Goal: Task Accomplishment & Management: Use online tool/utility

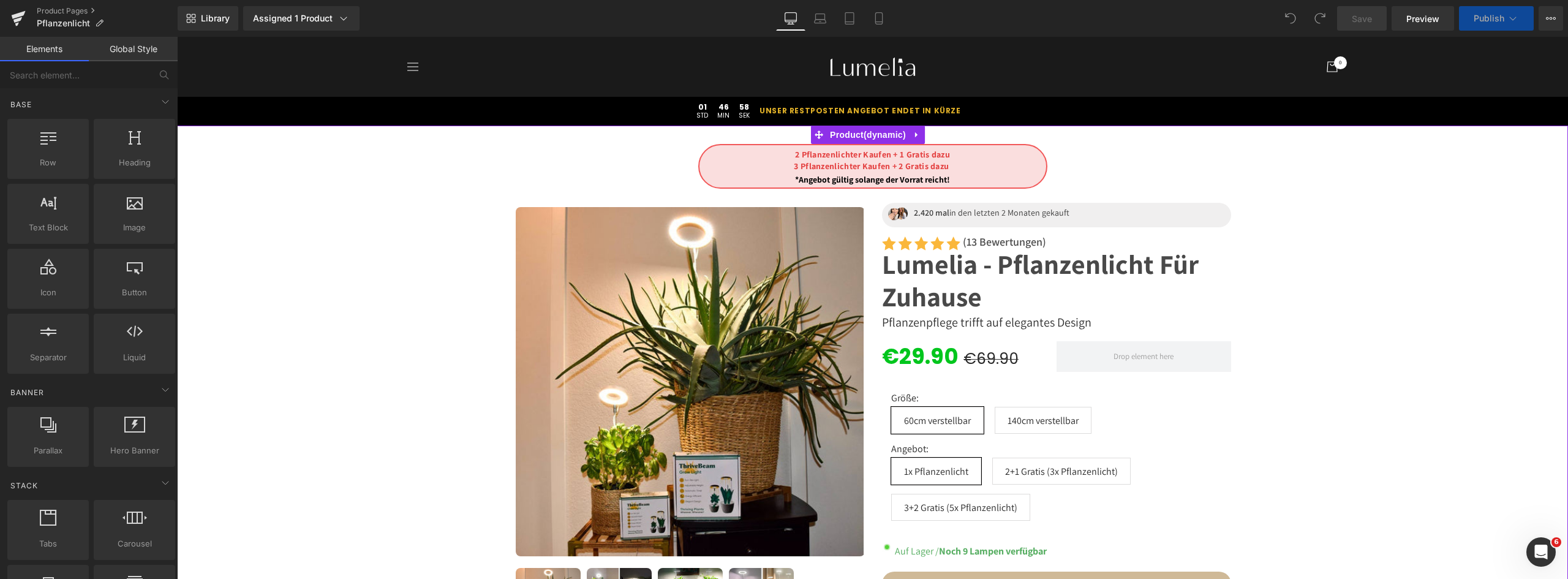
click at [932, 169] on font "3 Pflanzenlichter Kaufen + 2 Gratis dazu" at bounding box center [871, 166] width 155 height 11
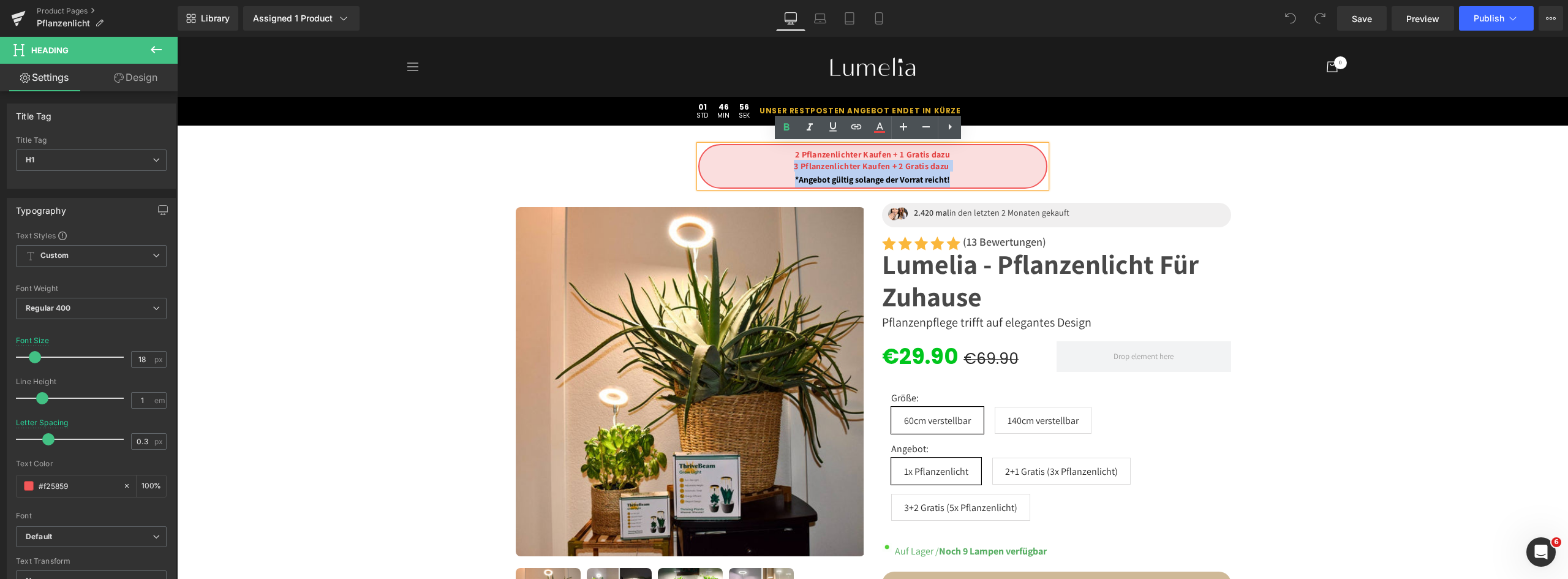
drag, startPoint x: 756, startPoint y: 186, endPoint x: 778, endPoint y: 164, distance: 31.1
click at [778, 164] on div "2 Pflanzenlichter Kaufen + 1 Gratis dazu 3 Pflanzenlichter Kaufen + 2 Gratis da…" at bounding box center [872, 166] width 349 height 45
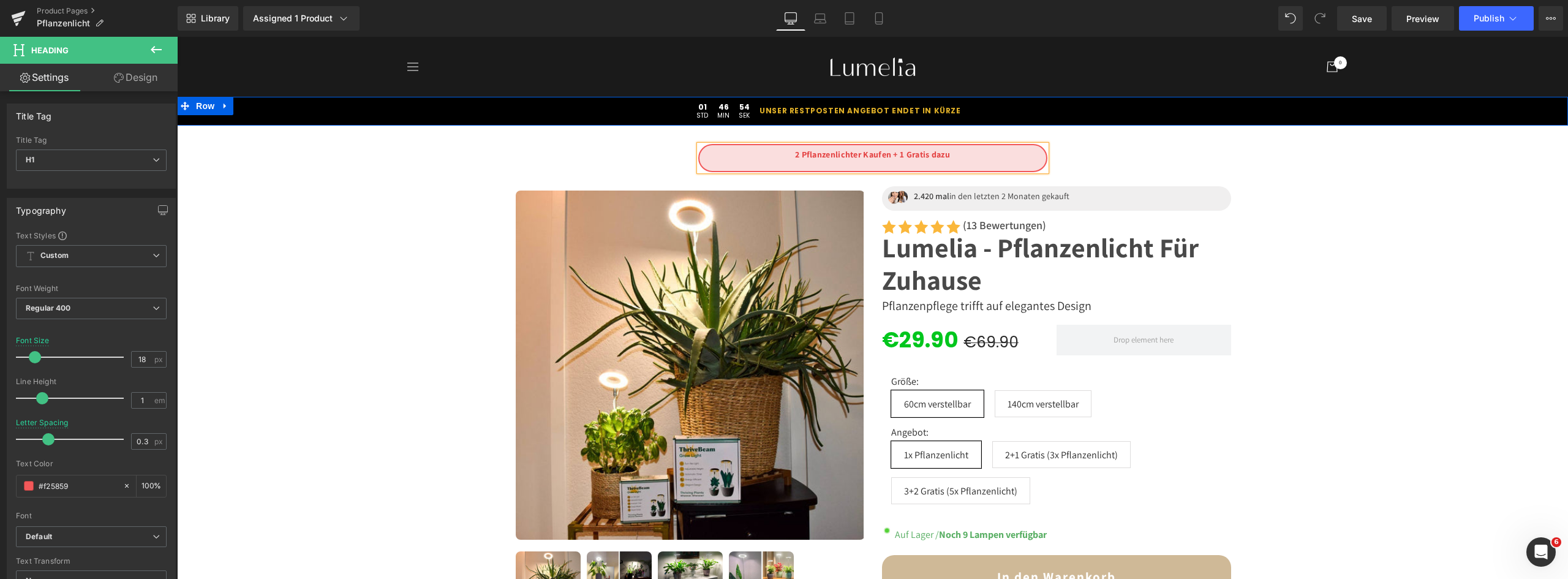
click at [225, 103] on link at bounding box center [225, 106] width 16 height 19
click at [250, 101] on link at bounding box center [257, 106] width 16 height 19
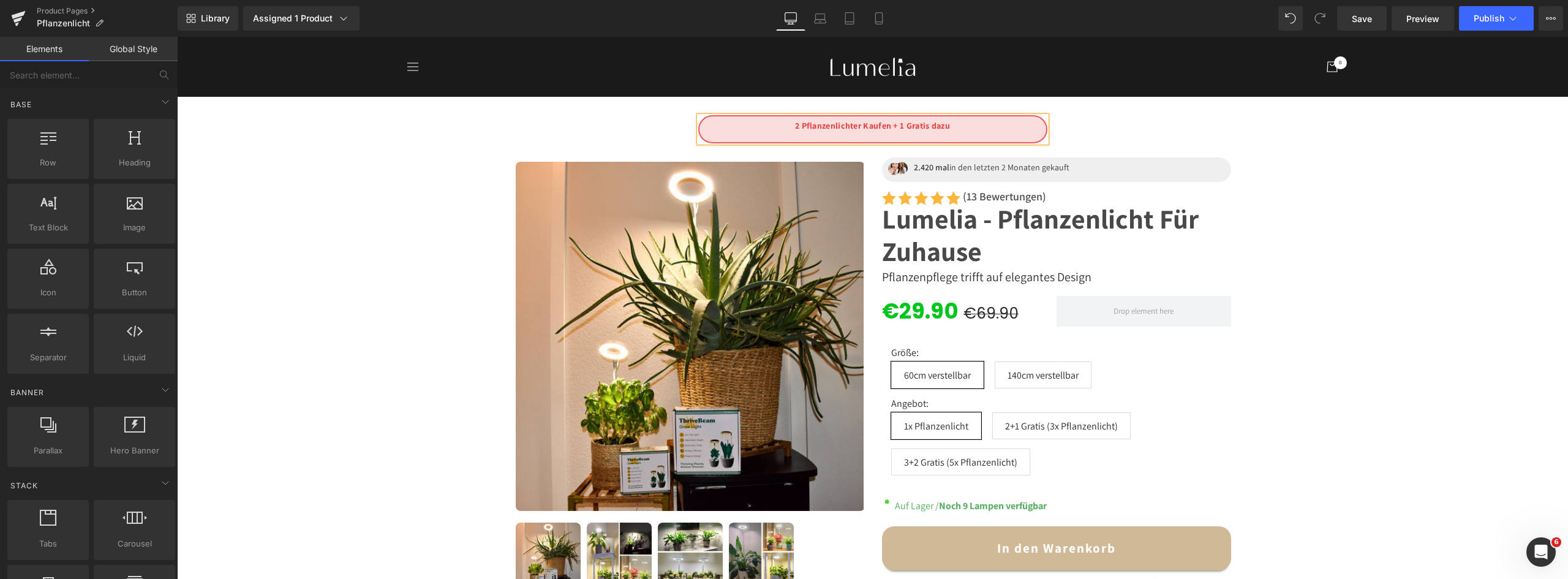
click at [964, 135] on h1 at bounding box center [873, 136] width 347 height 11
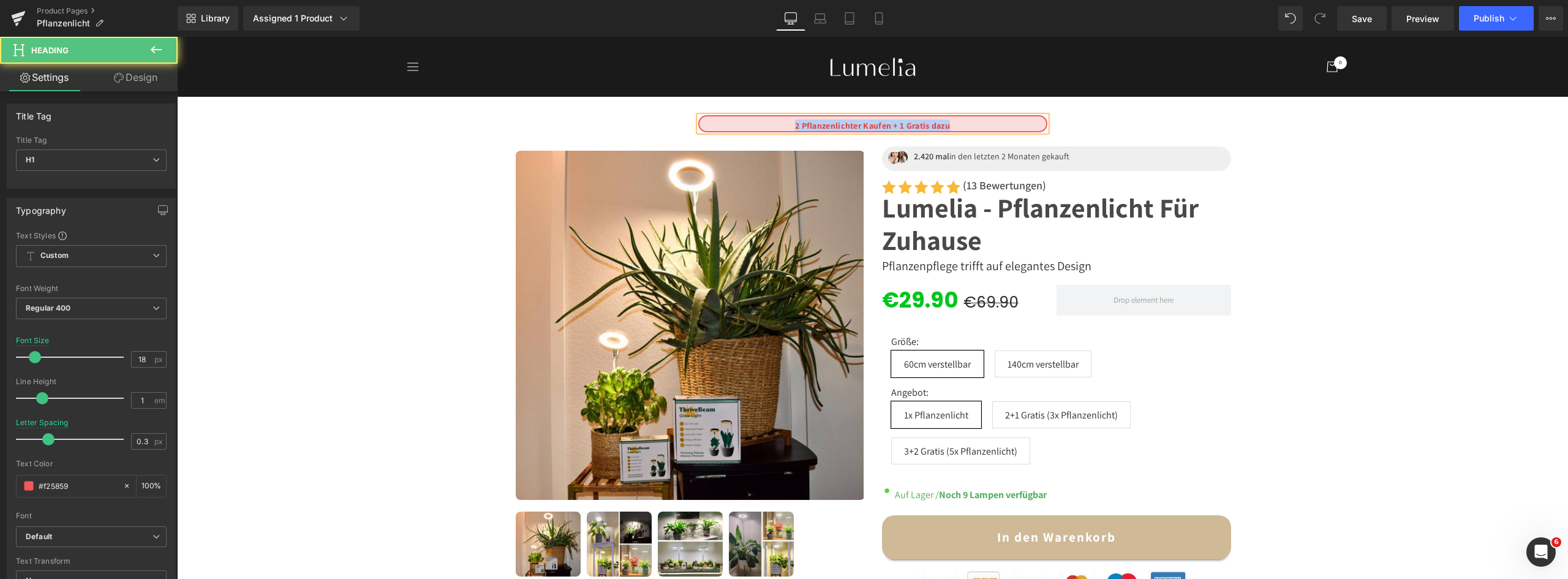
drag, startPoint x: 954, startPoint y: 124, endPoint x: 788, endPoint y: 123, distance: 166.0
click at [788, 123] on h1 "2 Pflanzenlichter Kaufen + 1 Gratis dazu" at bounding box center [873, 125] width 347 height 12
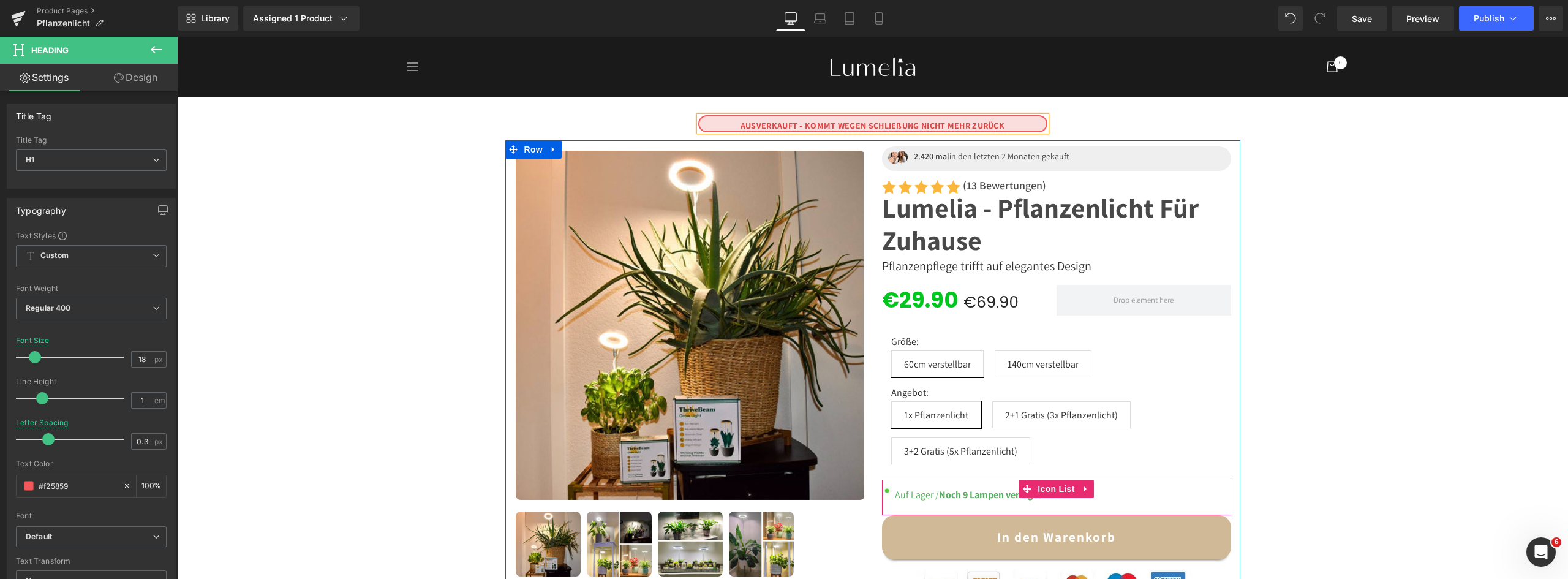
click at [1081, 487] on icon at bounding box center [1086, 489] width 8 height 9
click at [1090, 486] on icon at bounding box center [1094, 489] width 8 height 8
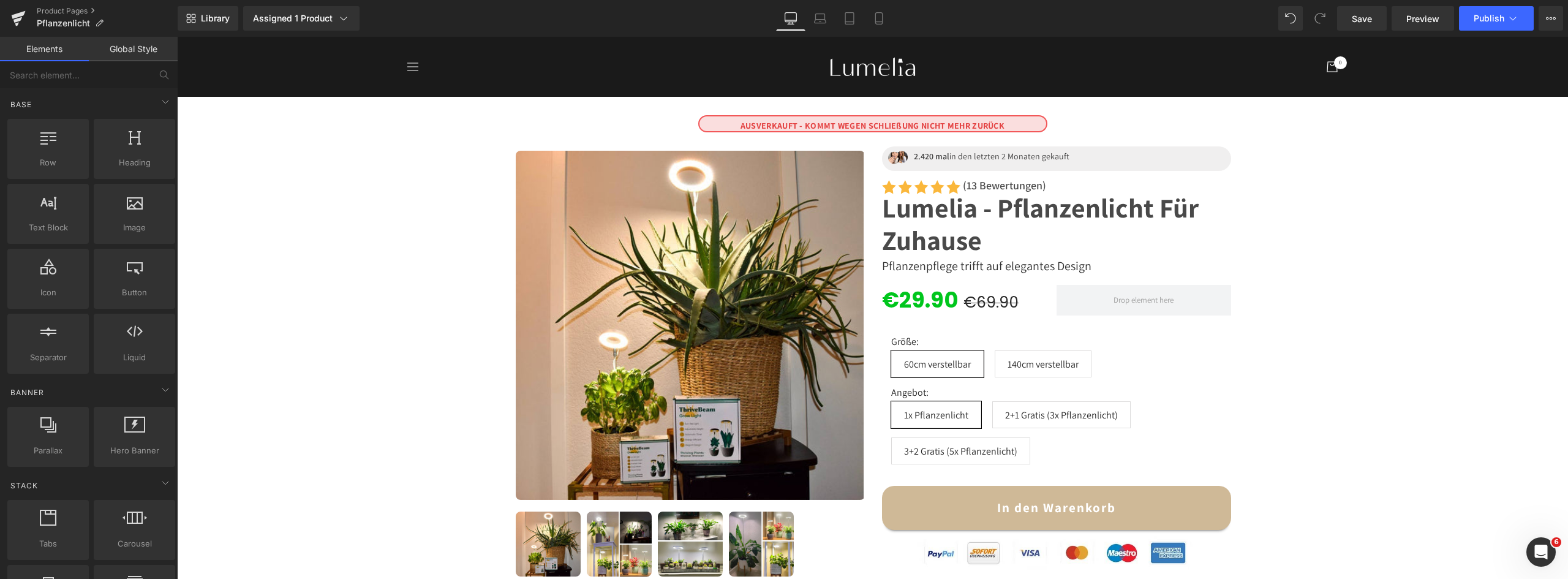
click at [1491, 27] on button "Publish" at bounding box center [1496, 18] width 74 height 25
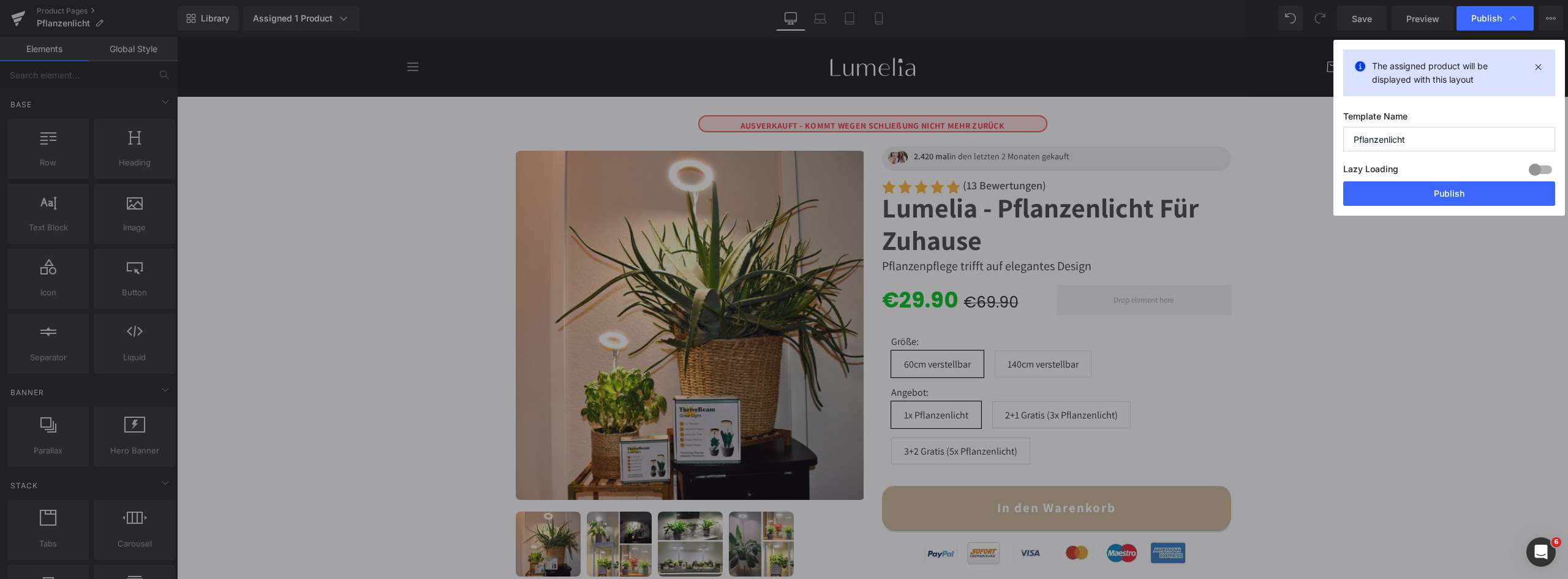
click at [1435, 196] on button "Publish" at bounding box center [1450, 193] width 212 height 25
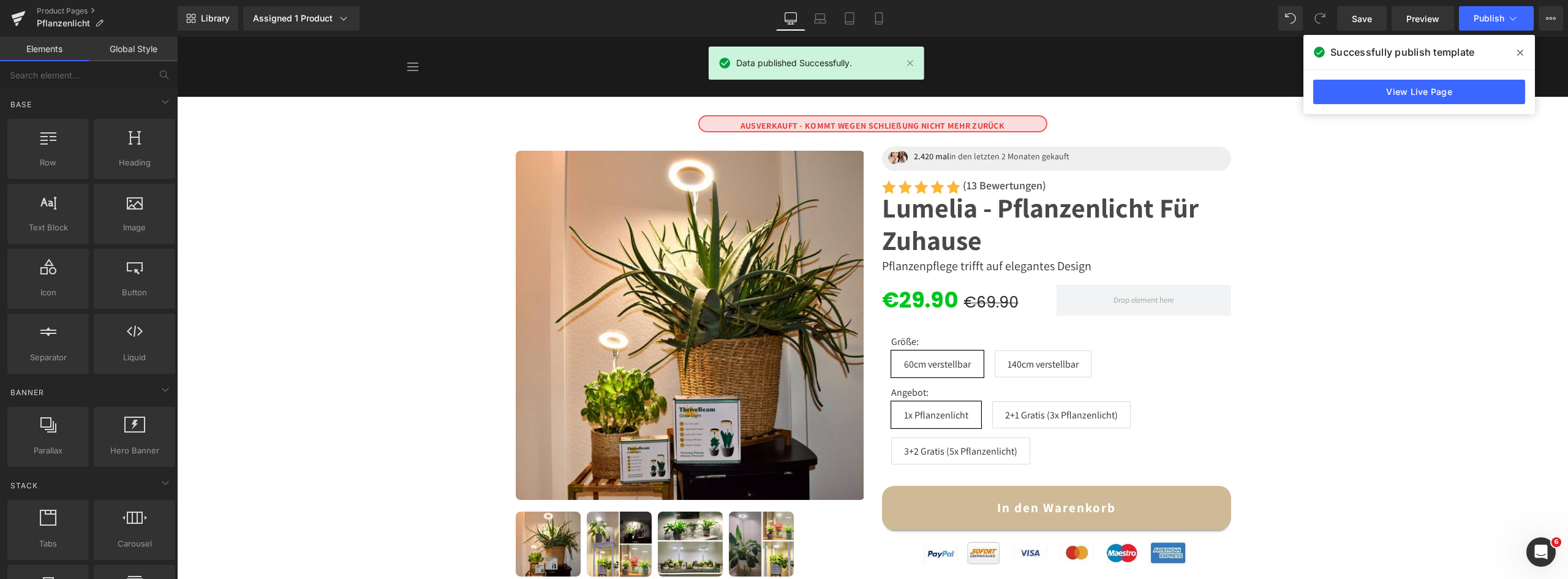
click at [57, 10] on link "Product Pages" at bounding box center [107, 11] width 141 height 10
